Goal: Task Accomplishment & Management: Use online tool/utility

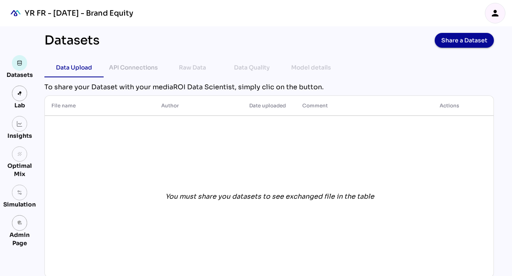
click at [491, 15] on icon "person" at bounding box center [495, 13] width 10 height 10
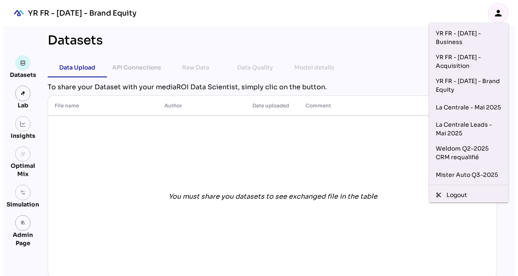
scroll to position [104, 0]
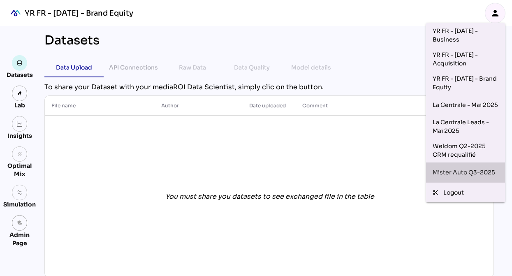
click at [471, 166] on div "Mister Auto Q3-2025" at bounding box center [465, 172] width 66 height 13
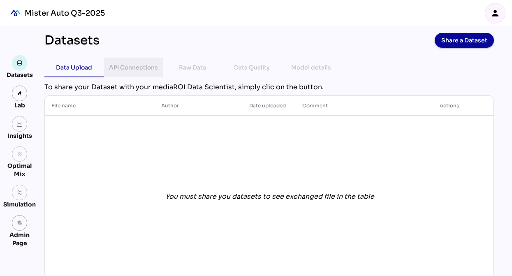
click at [147, 69] on div "API Connections" at bounding box center [133, 67] width 49 height 10
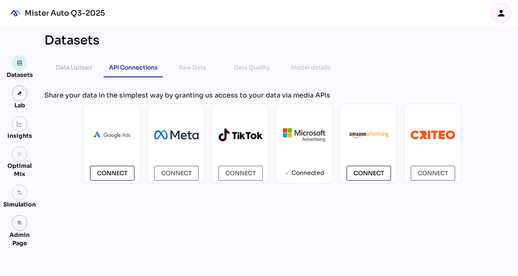
click at [508, 14] on div "person" at bounding box center [501, 13] width 20 height 20
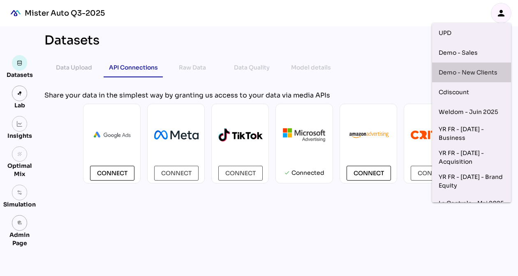
click at [479, 74] on div "Demo - New Clients" at bounding box center [471, 72] width 66 height 13
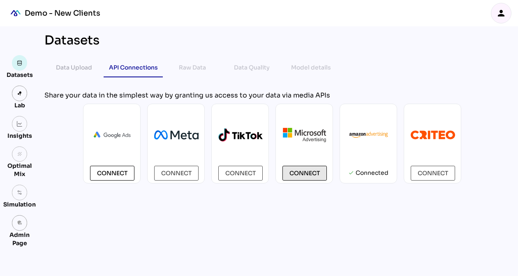
click at [308, 170] on span "Connect" at bounding box center [304, 173] width 30 height 10
